Goal: Check status: Check status

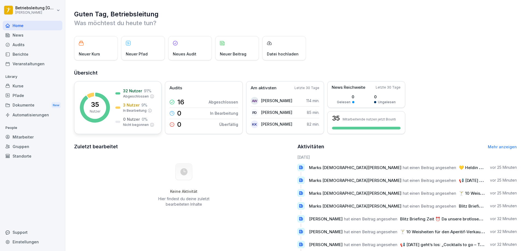
click at [137, 105] on p "3 Nutzer" at bounding box center [131, 105] width 17 height 6
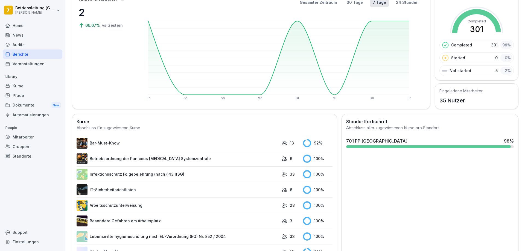
scroll to position [55, 0]
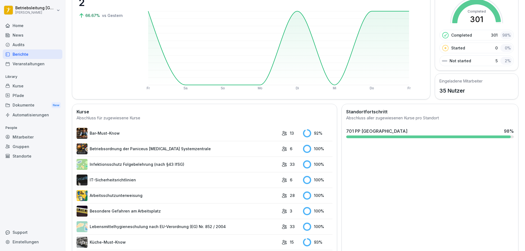
click at [158, 133] on link "Bar-Must-Know" at bounding box center [178, 133] width 202 height 11
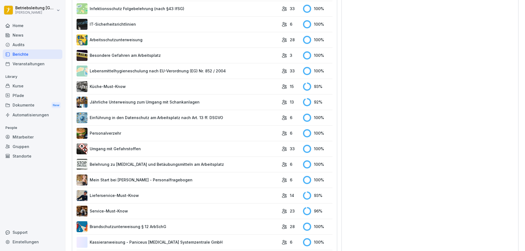
scroll to position [219, 0]
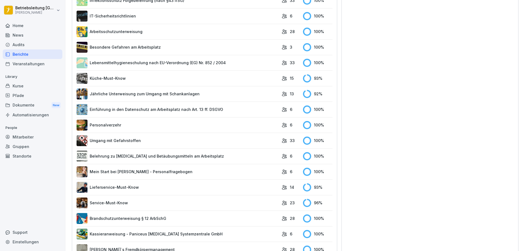
click at [179, 78] on link "Küche-Must-Know" at bounding box center [178, 78] width 202 height 11
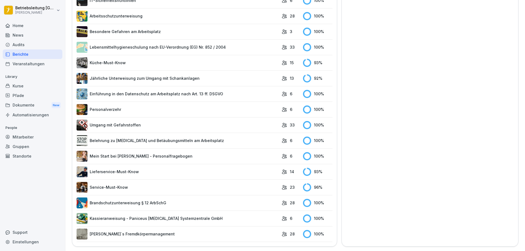
scroll to position [238, 0]
click at [199, 169] on link "Lieferservice-Must-Know" at bounding box center [178, 171] width 202 height 11
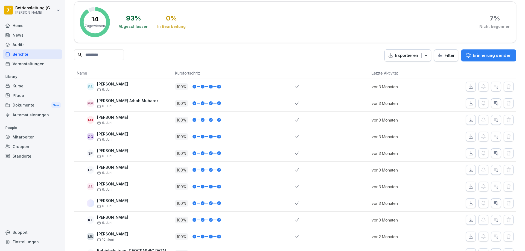
scroll to position [100, 0]
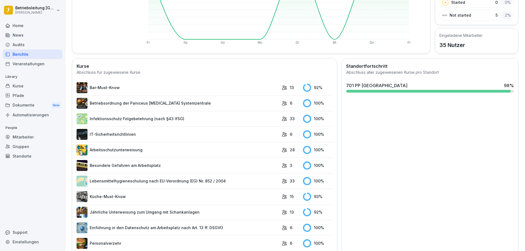
scroll to position [238, 0]
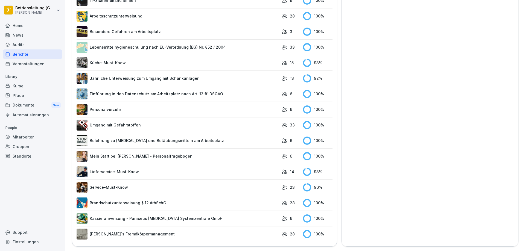
click at [243, 185] on link "Service-Must-Know" at bounding box center [178, 187] width 202 height 11
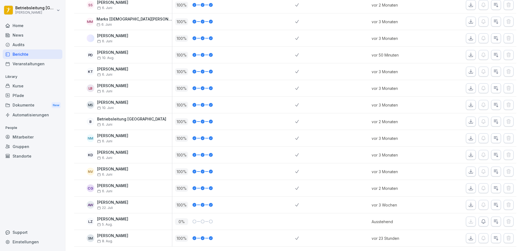
scroll to position [250, 0]
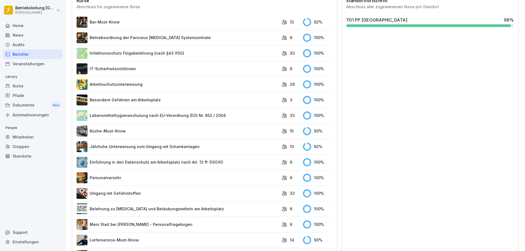
scroll to position [156, 0]
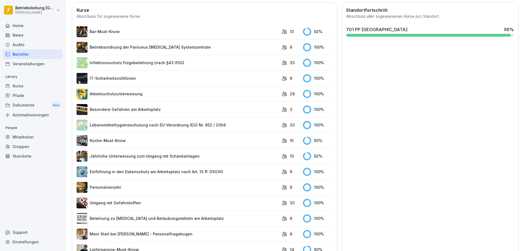
click at [244, 154] on link "Jährliche Unterweisung zum Umgang mit Schankanlagen" at bounding box center [178, 156] width 202 height 11
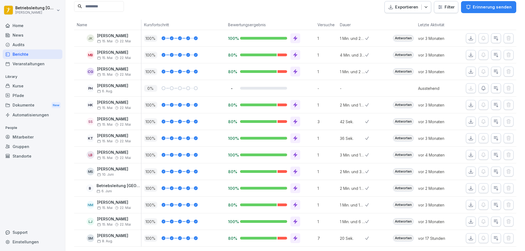
scroll to position [84, 0]
